Goal: Complete application form: Complete application form

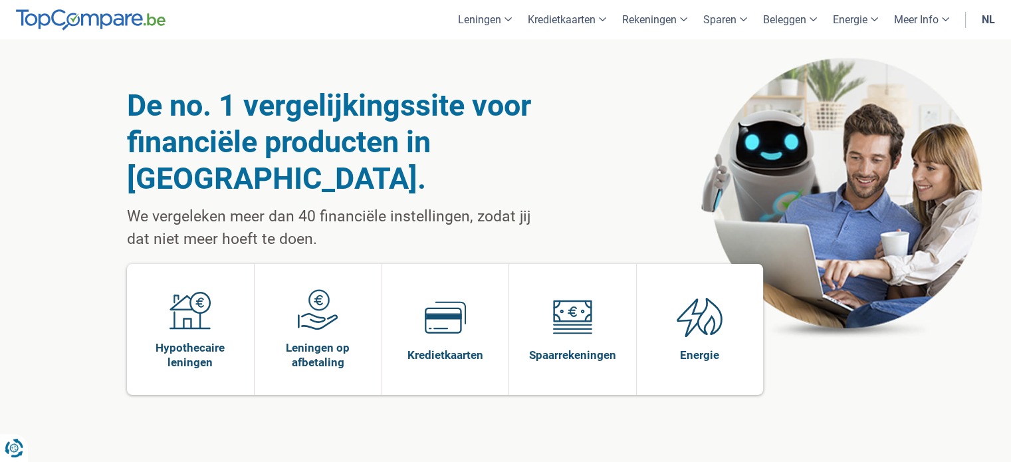
click at [994, 19] on link "nl" at bounding box center [988, 19] width 29 height 39
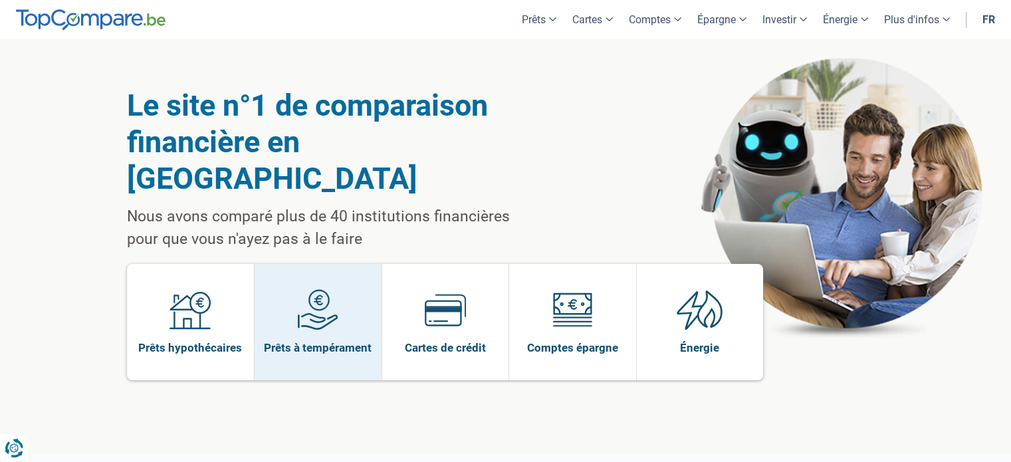
click at [282, 293] on link "Prêts à tempérament" at bounding box center [318, 322] width 127 height 116
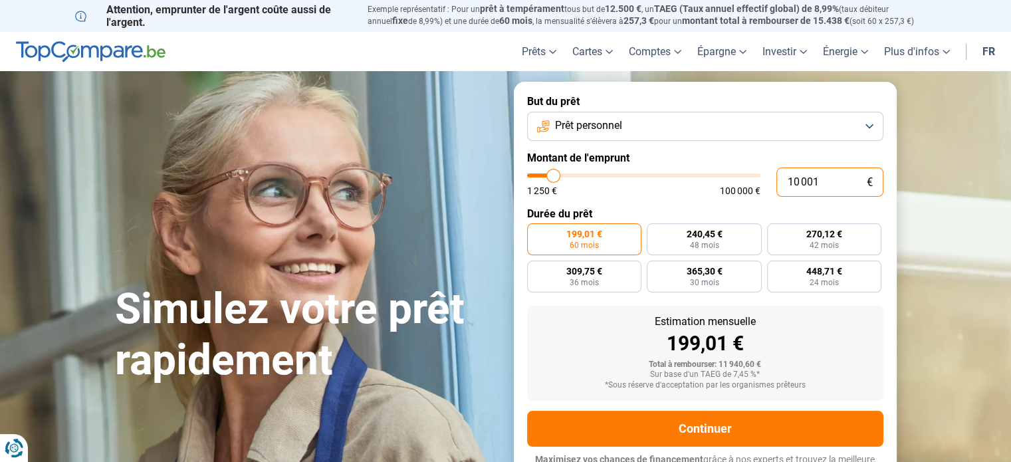
drag, startPoint x: 827, startPoint y: 187, endPoint x: 723, endPoint y: 183, distance: 103.1
click at [723, 183] on div "10 001 € 1 250 € 100 000 €" at bounding box center [705, 182] width 356 height 29
type input "4"
type input "1250"
type input "43"
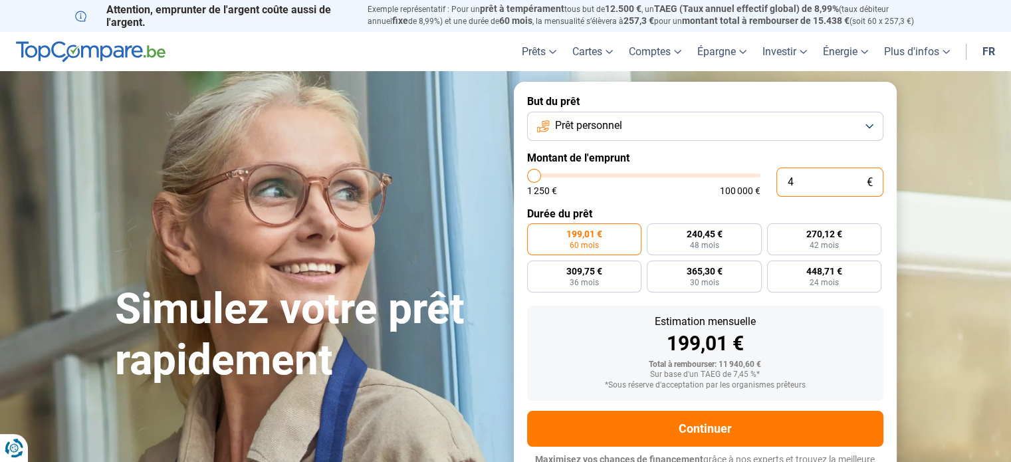
type input "1250"
type input "430"
type input "1250"
type input "4 300"
type input "4250"
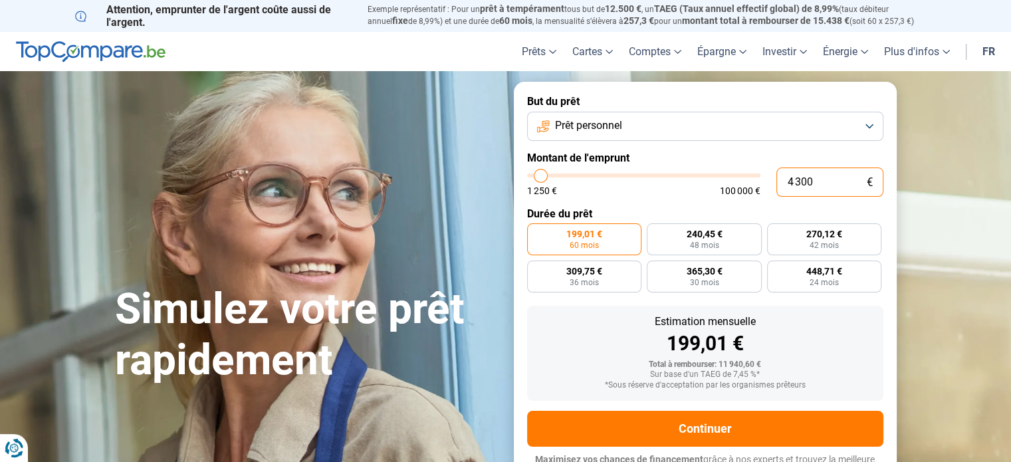
type input "43 000"
type input "43000"
radio input "false"
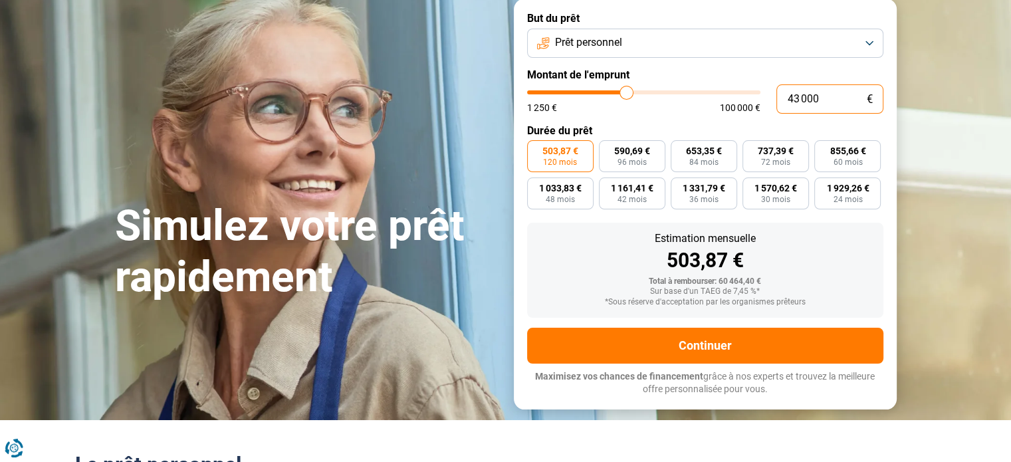
scroll to position [84, 0]
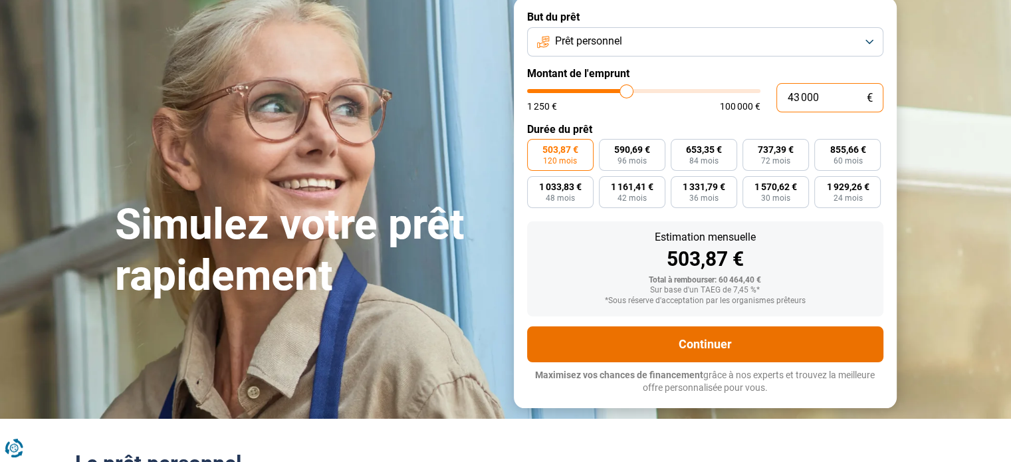
type input "43 000"
click at [782, 350] on button "Continuer" at bounding box center [705, 344] width 356 height 36
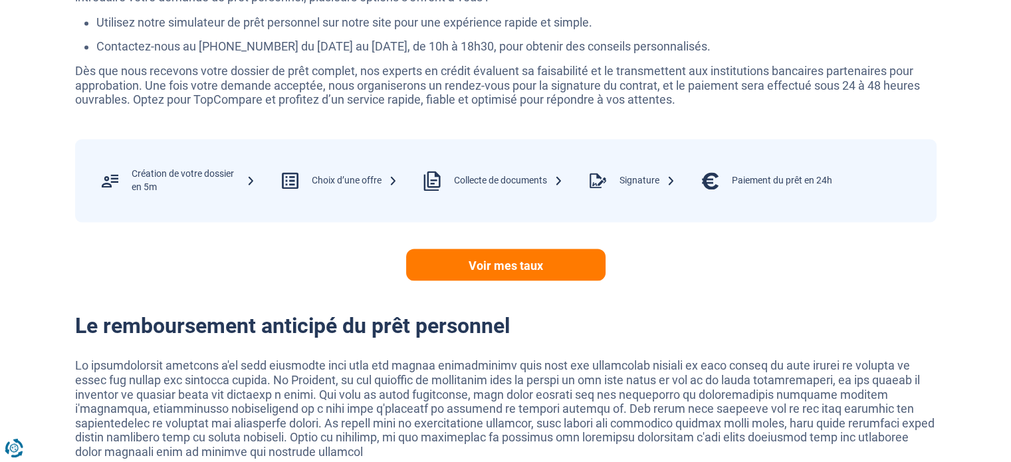
scroll to position [2345, 0]
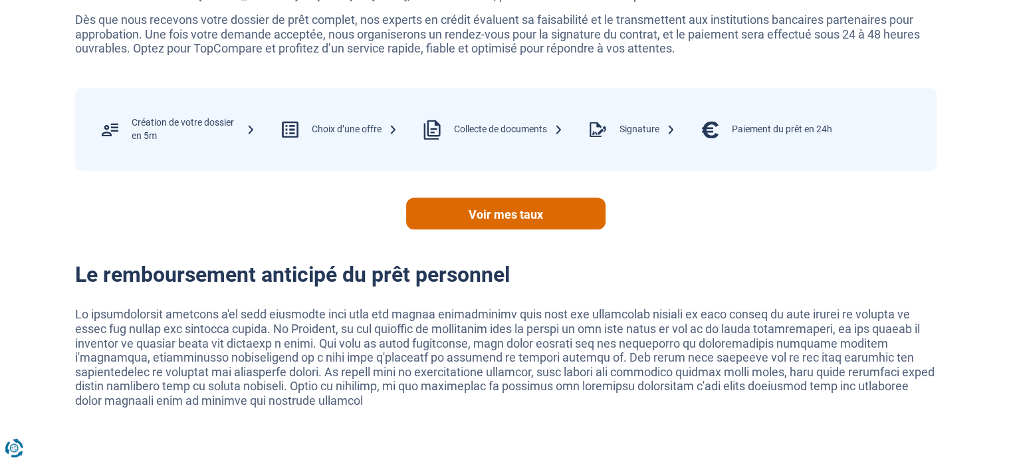
click at [494, 214] on link "Voir mes taux" at bounding box center [505, 213] width 199 height 32
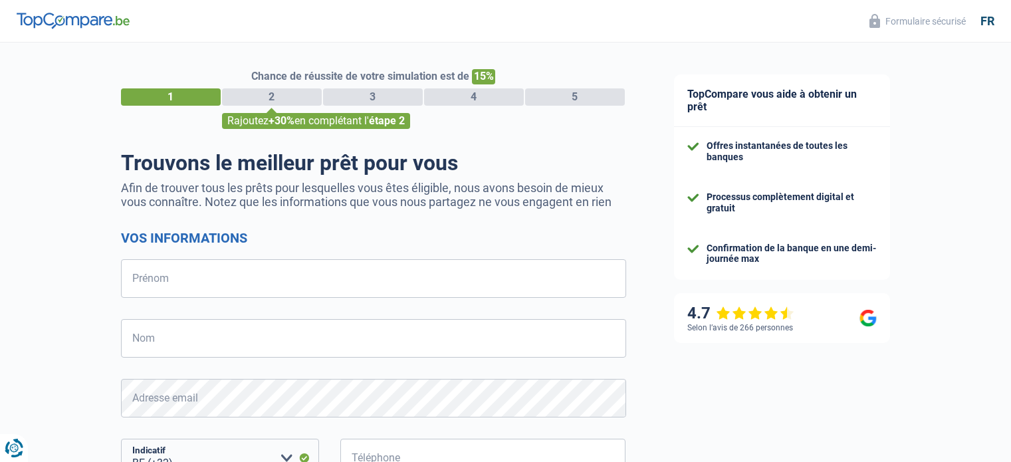
select select "32"
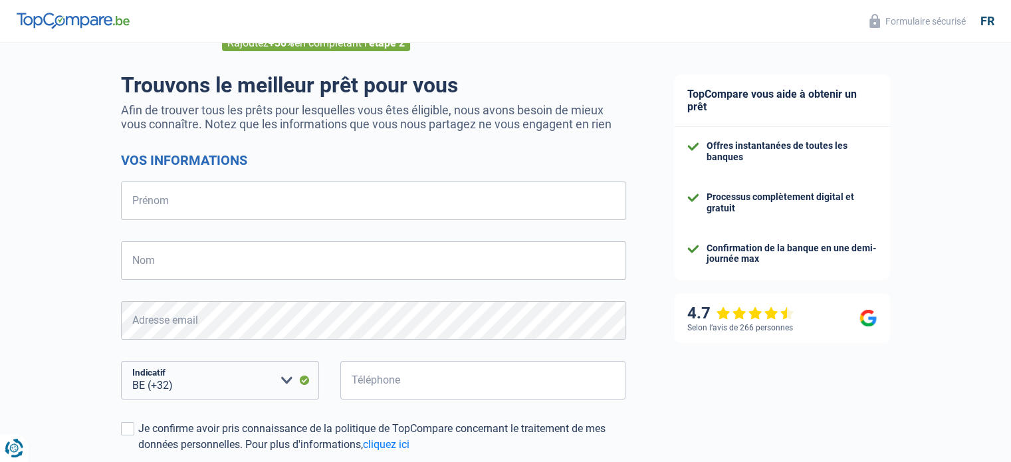
scroll to position [110, 0]
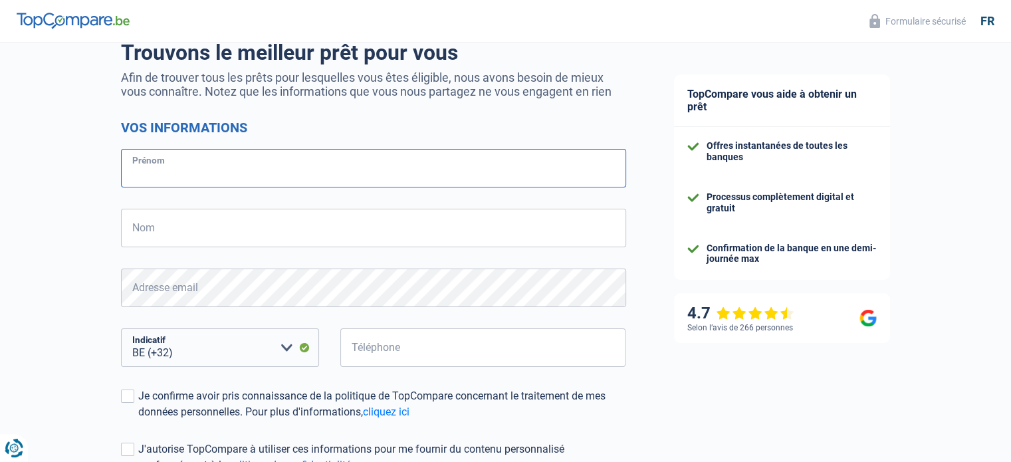
click at [242, 167] on input "Prénom" at bounding box center [373, 168] width 505 height 39
type input "Daniel"
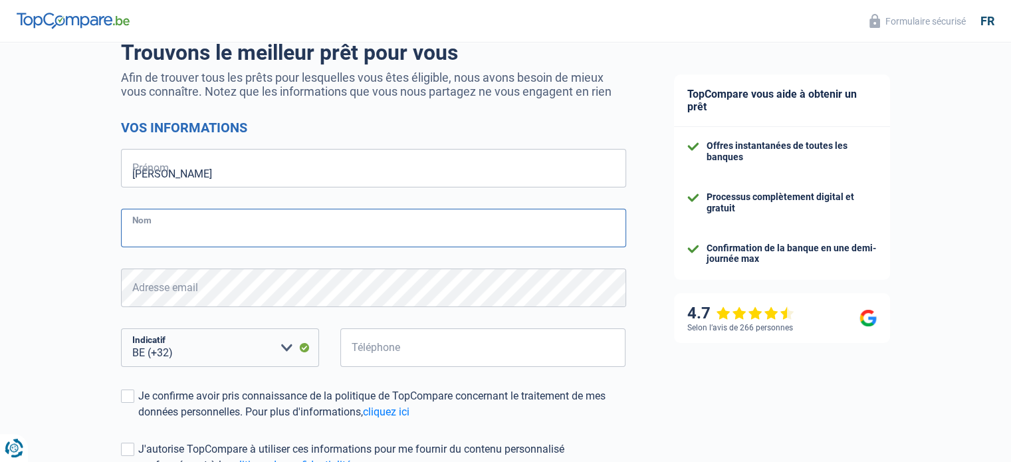
type input "Gabor"
type input "471511937"
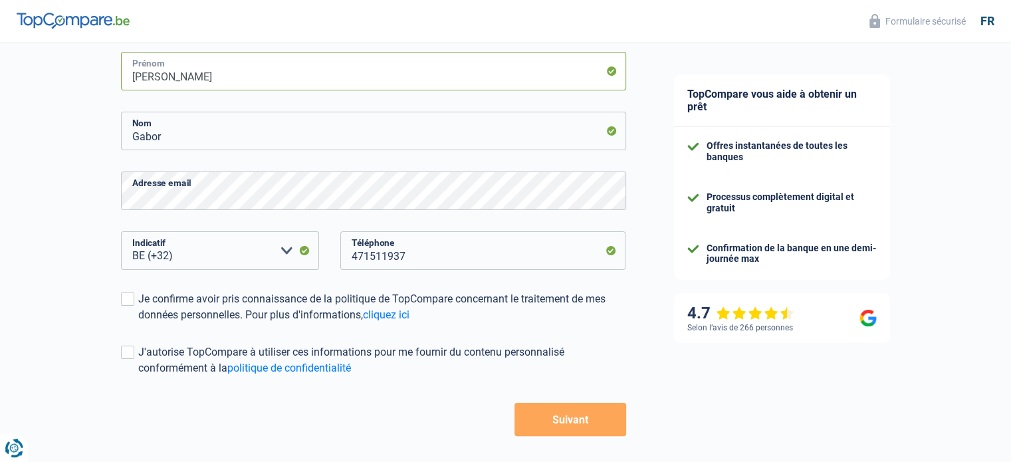
scroll to position [243, 0]
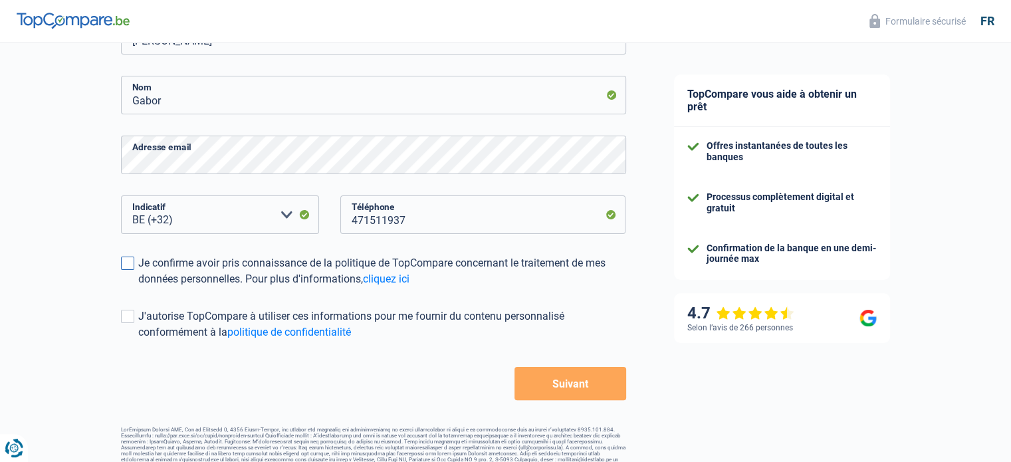
drag, startPoint x: 124, startPoint y: 265, endPoint x: 124, endPoint y: 275, distance: 10.0
click at [124, 265] on span at bounding box center [127, 263] width 13 height 13
click at [138, 287] on input "Je confirme avoir pris connaissance de la politique de TopCompare concernant le…" at bounding box center [138, 287] width 0 height 0
click at [130, 322] on span at bounding box center [127, 316] width 13 height 13
click at [138, 340] on input "J'autorise TopCompare à utiliser ces informations pour me fournir du contenu pe…" at bounding box center [138, 340] width 0 height 0
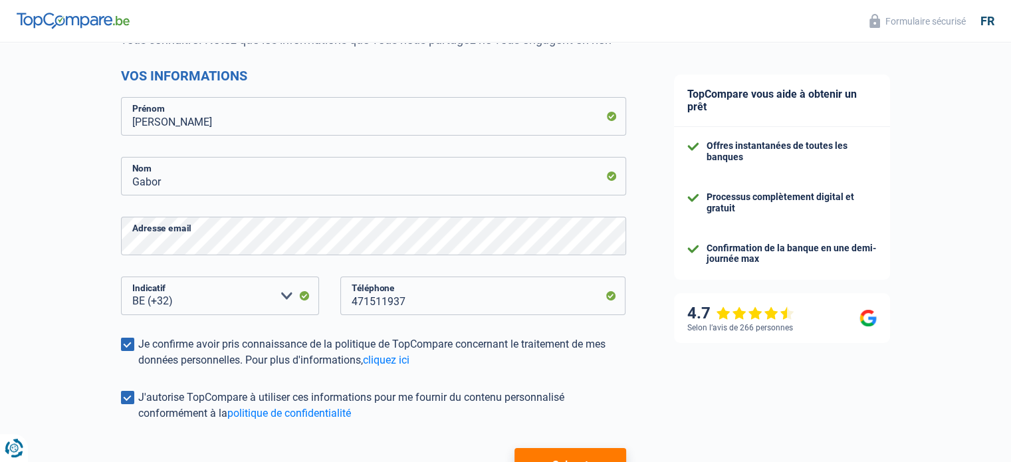
scroll to position [177, 0]
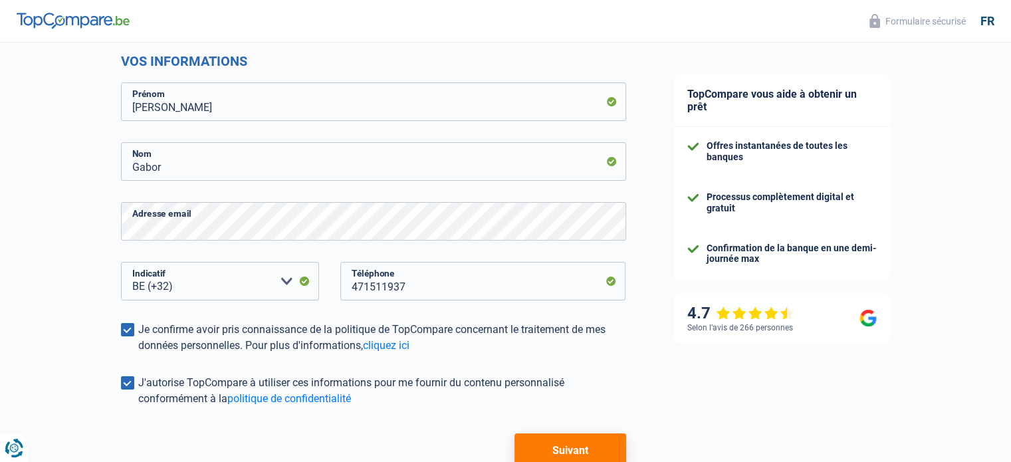
click at [590, 449] on button "Suivant" at bounding box center [570, 450] width 111 height 33
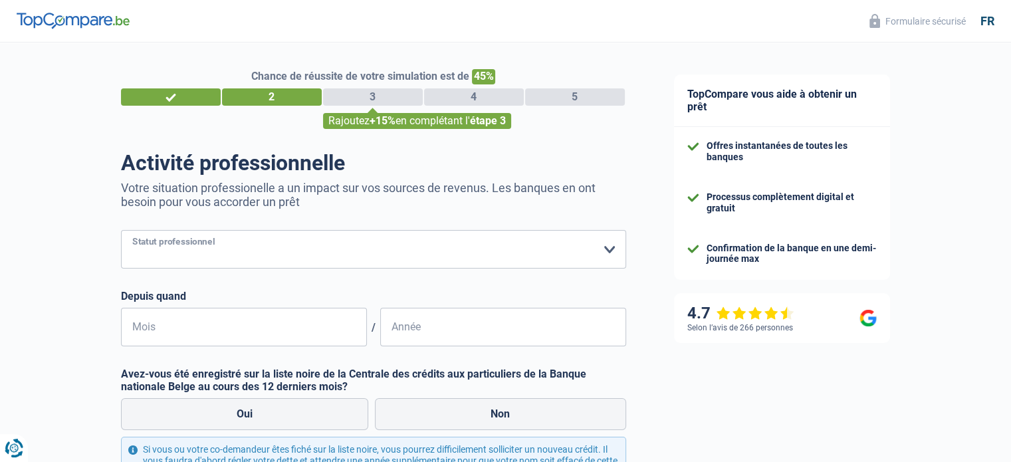
click at [576, 247] on select "Ouvrier Employé privé Employé public Invalide Indépendant Pensionné Chômeur Mut…" at bounding box center [373, 249] width 505 height 39
select select "independent"
click at [121, 231] on select "Ouvrier Employé privé Employé public Invalide Indépendant Pensionné Chômeur Mut…" at bounding box center [373, 249] width 505 height 39
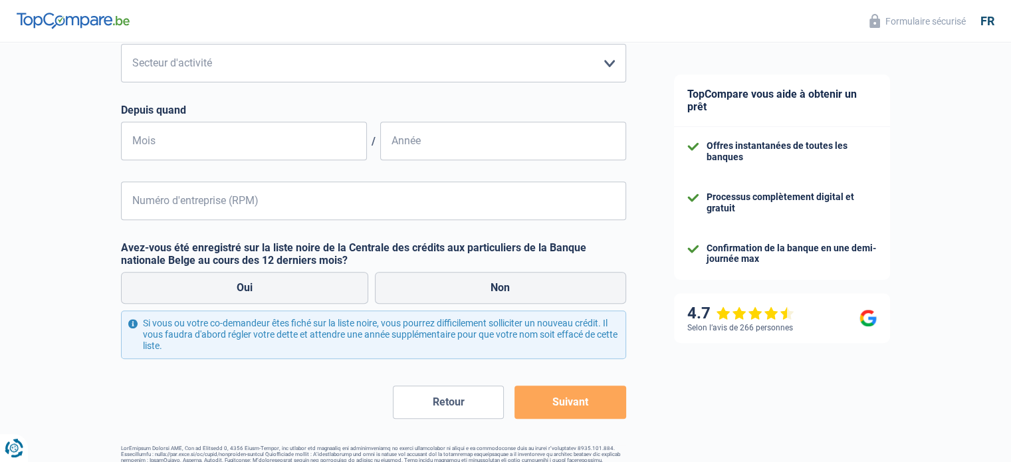
scroll to position [554, 0]
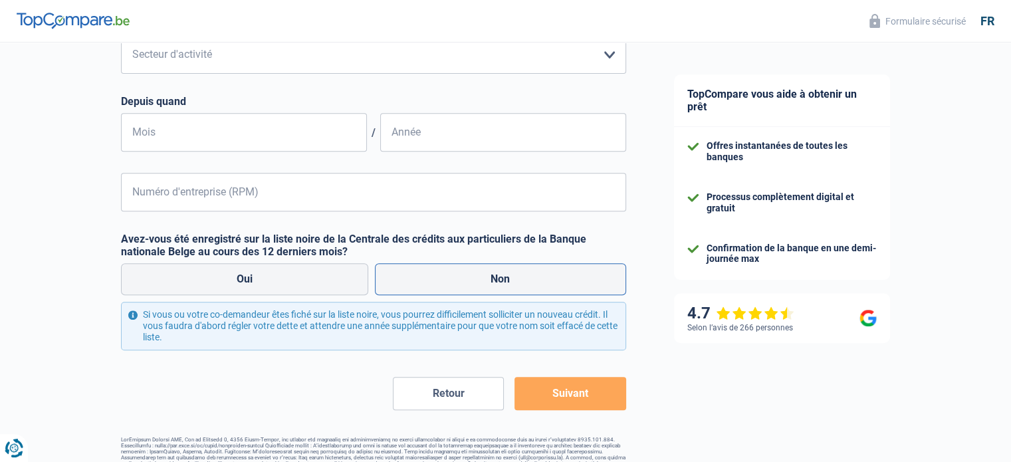
click at [571, 283] on label "Non" at bounding box center [500, 279] width 251 height 32
click at [571, 283] on input "Non" at bounding box center [500, 279] width 251 height 32
radio input "true"
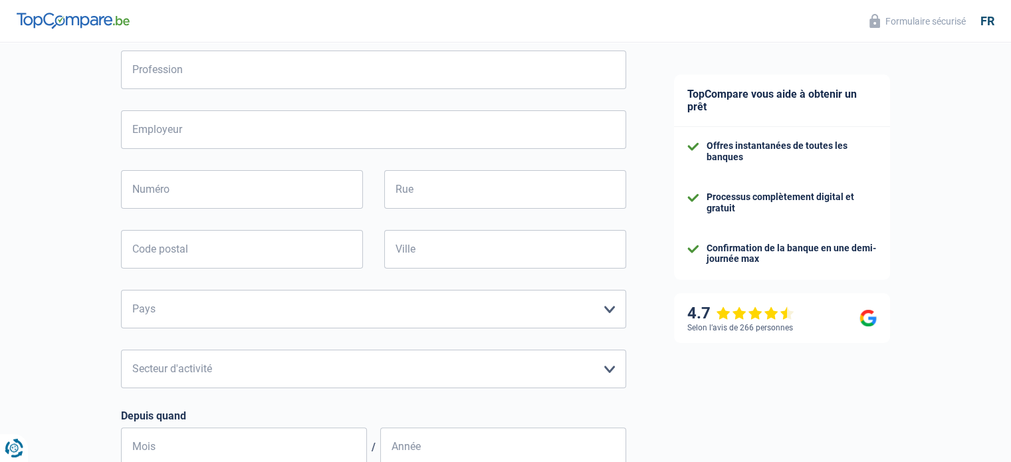
scroll to position [133, 0]
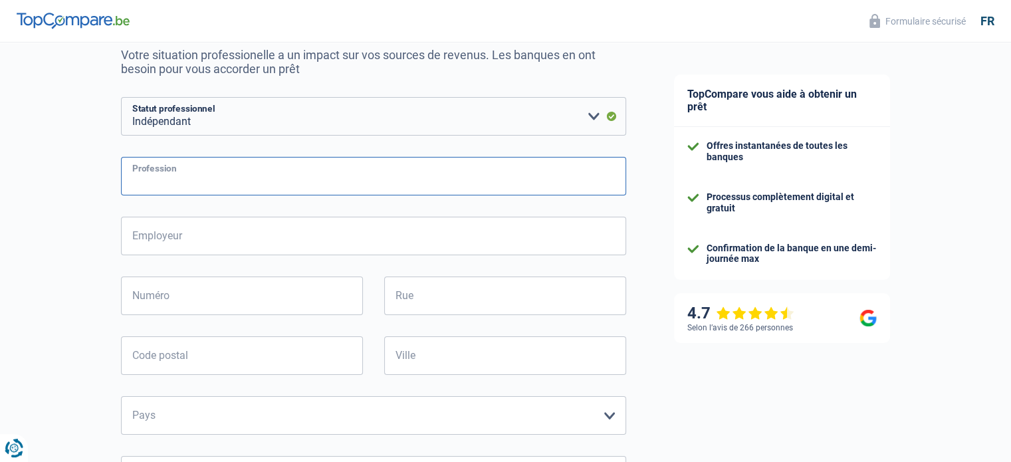
click at [534, 181] on input "Profession" at bounding box center [373, 176] width 505 height 39
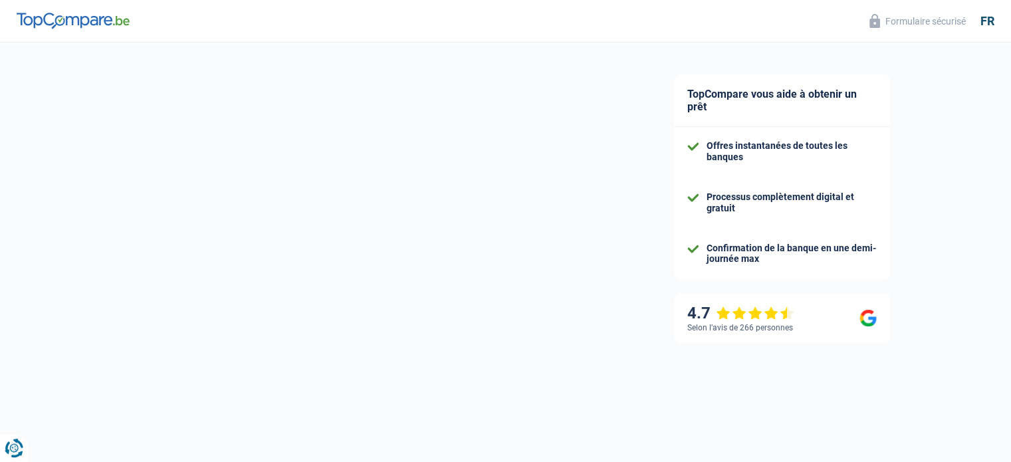
select select "32"
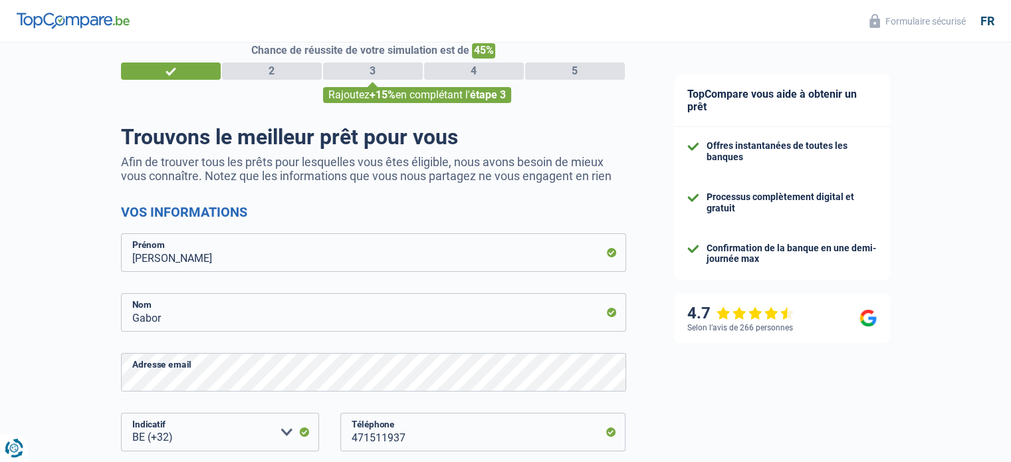
scroll to position [110, 0]
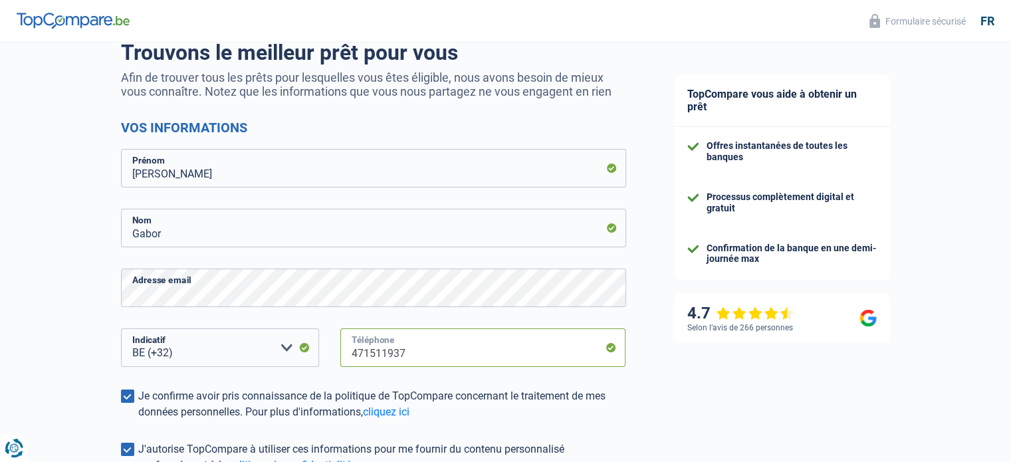
drag, startPoint x: 484, startPoint y: 350, endPoint x: 258, endPoint y: 329, distance: 227.0
click at [258, 329] on div "BE (+32) LU (+352) Veuillez sélectionner une option Indicatif 471511937 Télépho…" at bounding box center [373, 358] width 525 height 60
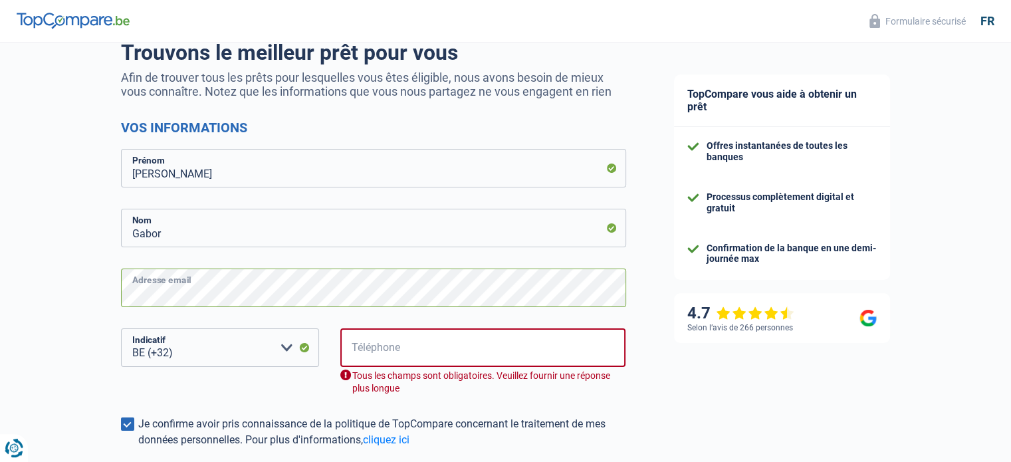
click at [102, 288] on div "Chance de réussite de votre simulation est de 45% 1 2 3 4 5 Rajoutez +15% en co…" at bounding box center [325, 281] width 650 height 708
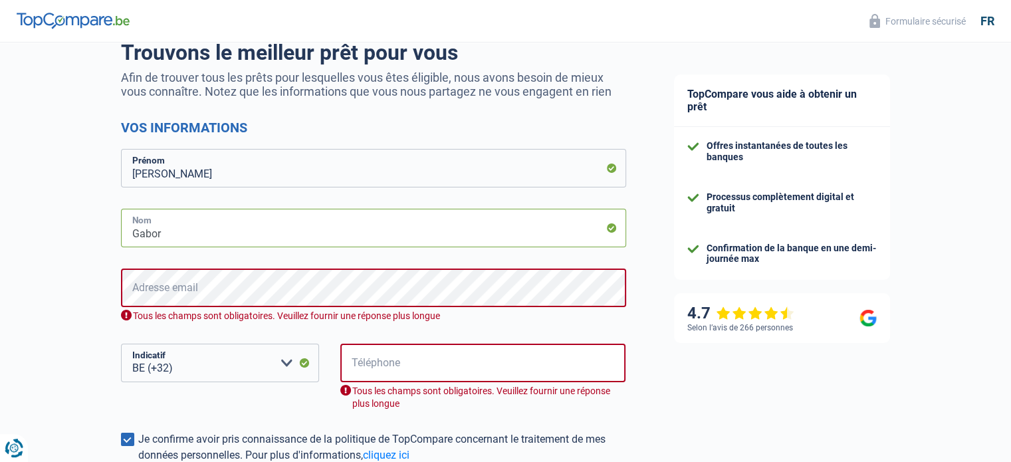
drag, startPoint x: 182, startPoint y: 238, endPoint x: 85, endPoint y: 229, distance: 96.8
click at [85, 229] on div "Chance de réussite de votre simulation est de 45% 1 2 3 4 5 Rajoutez +15% en co…" at bounding box center [325, 288] width 650 height 723
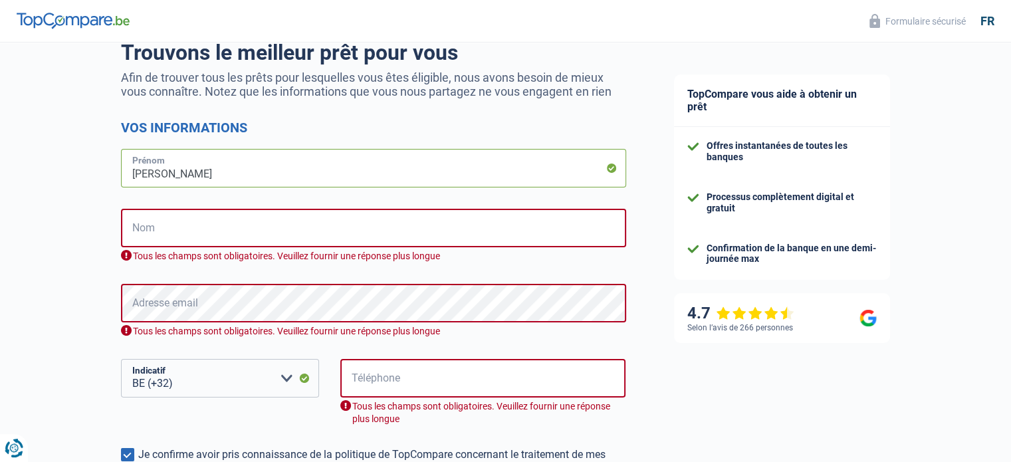
drag, startPoint x: 179, startPoint y: 178, endPoint x: 84, endPoint y: 171, distance: 95.4
click at [84, 171] on div "Chance de réussite de votre simulation est de 45% 1 2 3 4 5 Rajoutez +15% en co…" at bounding box center [325, 296] width 650 height 739
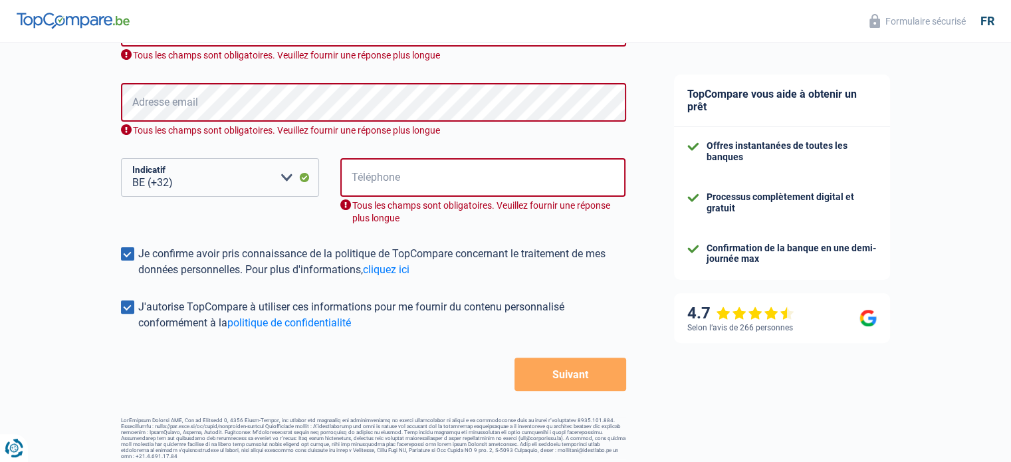
scroll to position [335, 0]
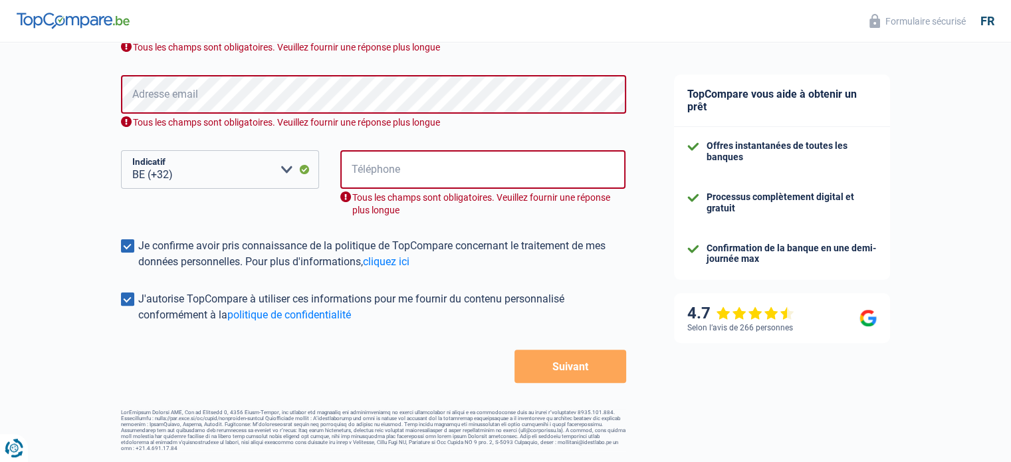
click at [129, 245] on span at bounding box center [127, 245] width 13 height 13
click at [138, 270] on input "Je confirme avoir pris connaissance de la politique de TopCompare concernant le…" at bounding box center [138, 270] width 0 height 0
click at [127, 299] on span at bounding box center [127, 299] width 13 height 13
click at [138, 323] on input "J'autorise TopCompare à utiliser ces informations pour me fournir du contenu pe…" at bounding box center [138, 323] width 0 height 0
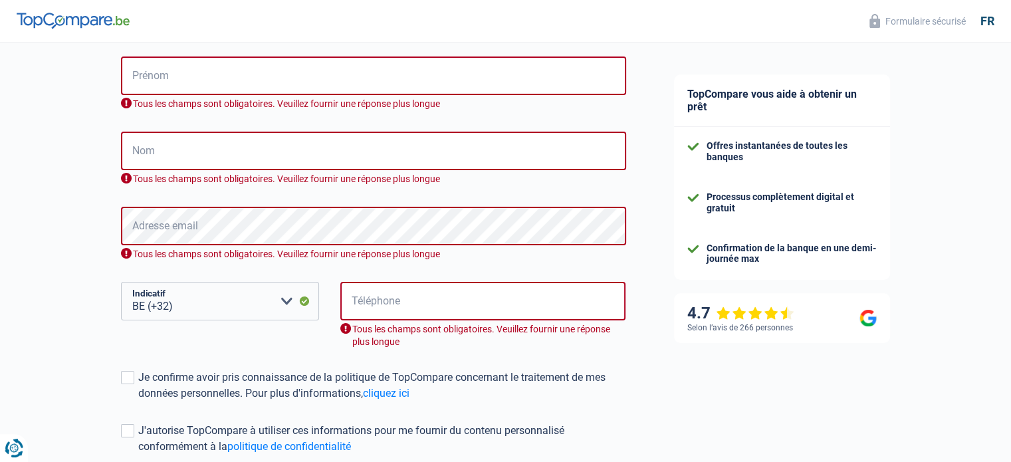
scroll to position [202, 0]
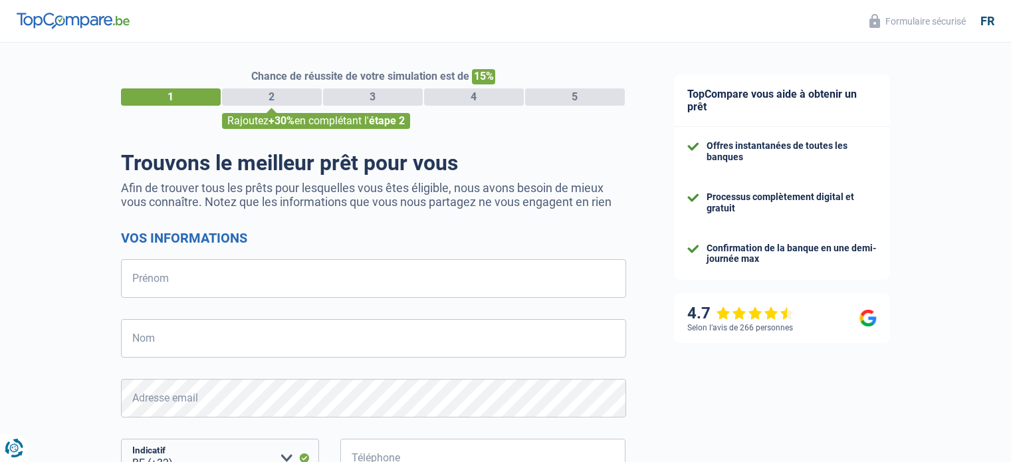
select select "32"
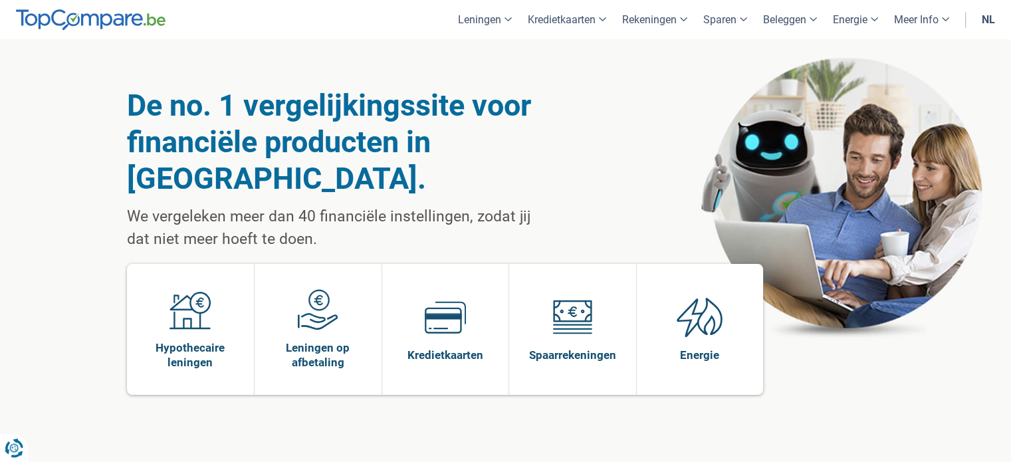
click at [992, 19] on link "nl" at bounding box center [988, 19] width 29 height 39
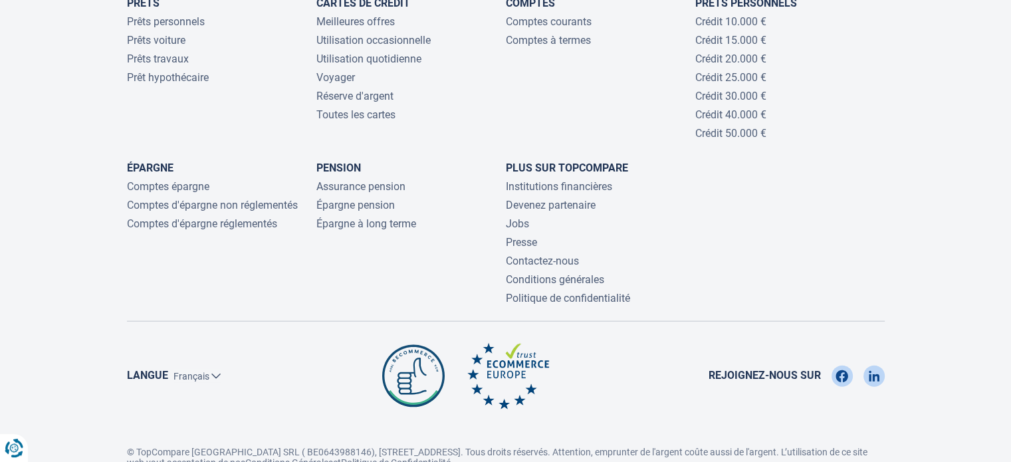
scroll to position [3034, 0]
